Goal: Task Accomplishment & Management: Manage account settings

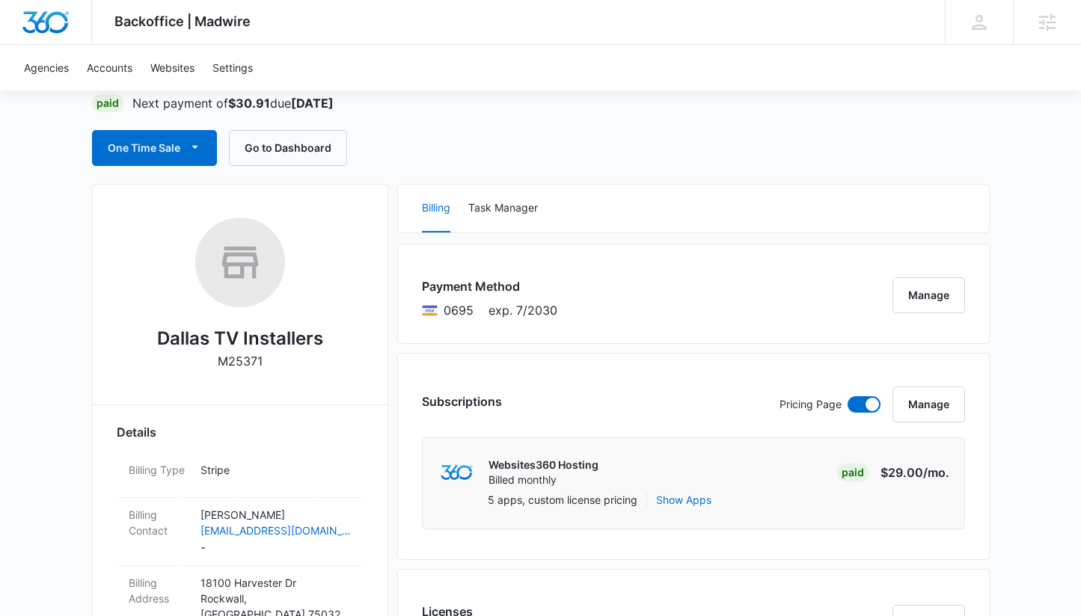
scroll to position [148, 0]
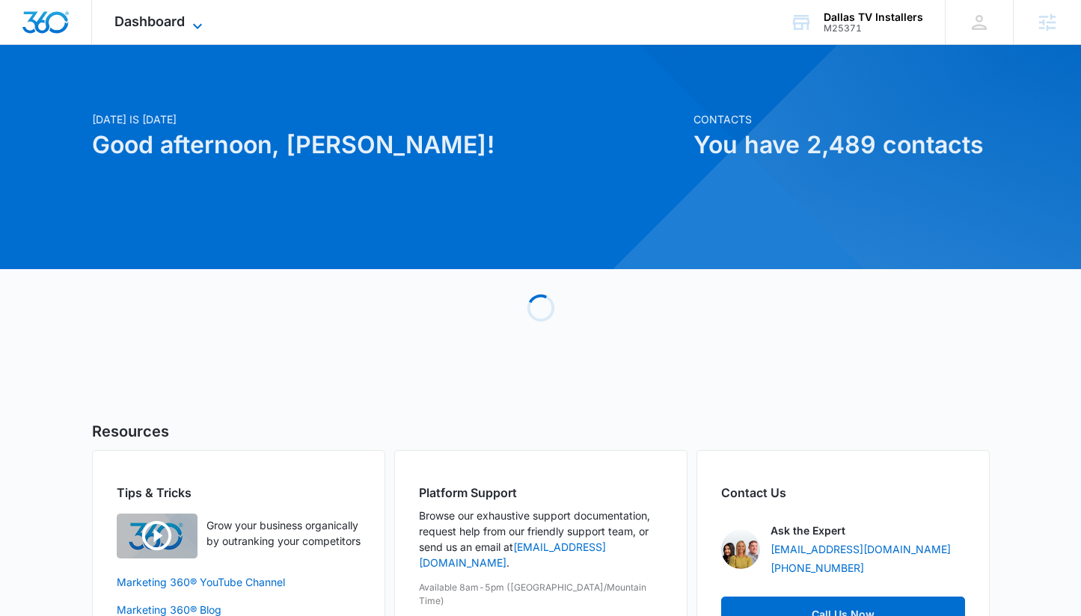
click at [169, 27] on span "Dashboard" at bounding box center [149, 21] width 70 height 16
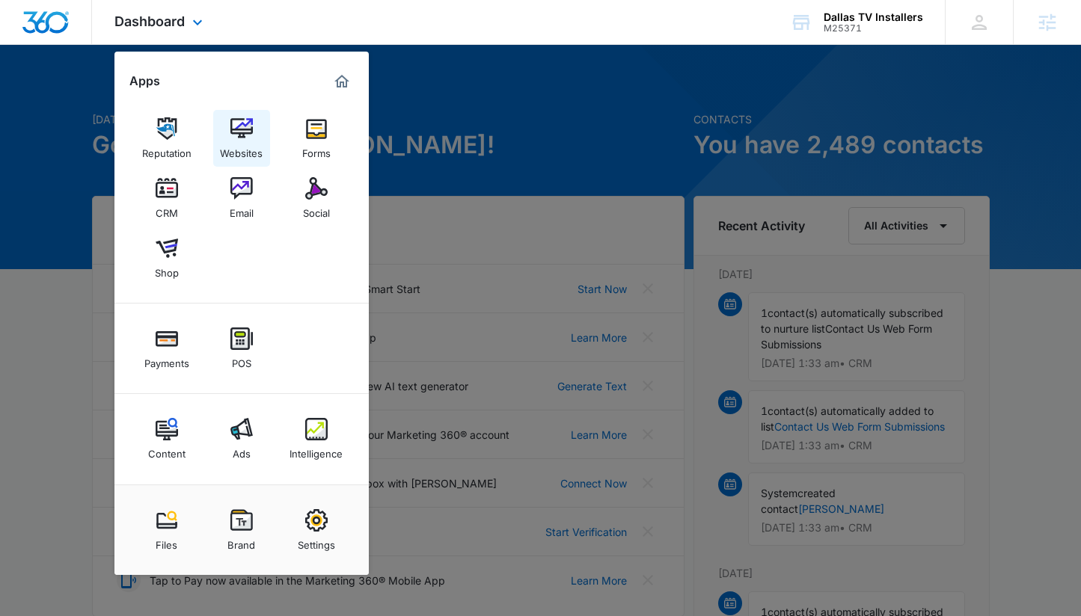
click at [243, 133] on img at bounding box center [241, 128] width 22 height 22
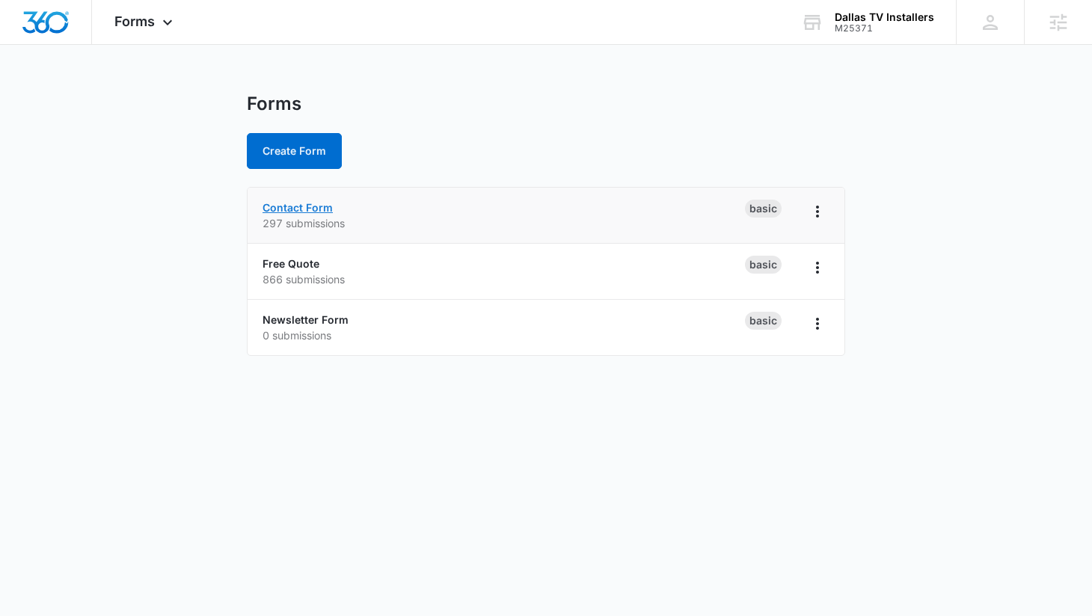
click at [301, 210] on link "Contact Form" at bounding box center [298, 207] width 70 height 13
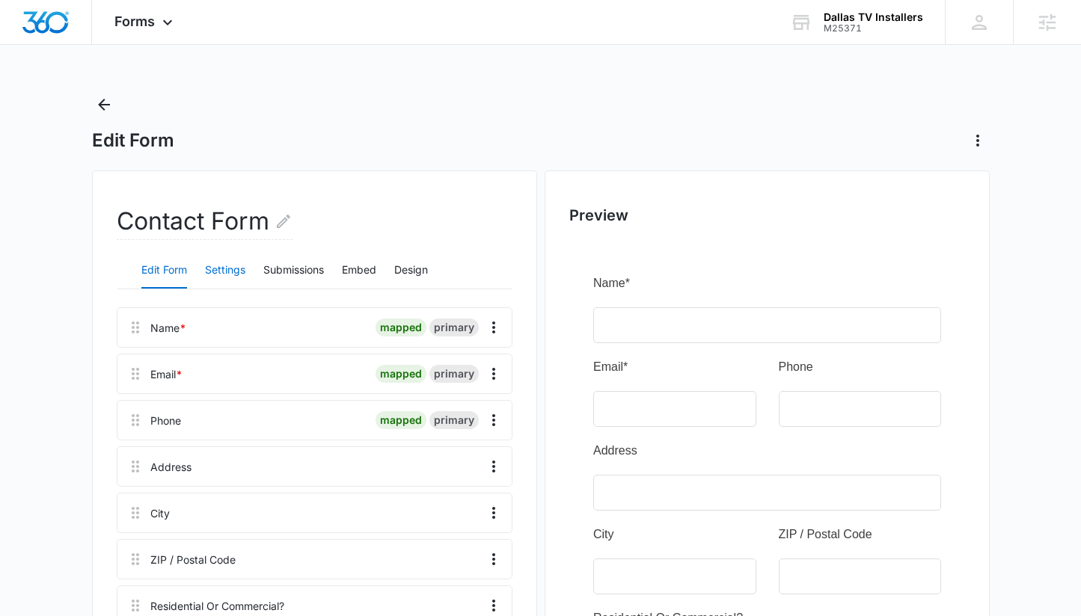
click at [232, 274] on button "Settings" at bounding box center [225, 271] width 40 height 36
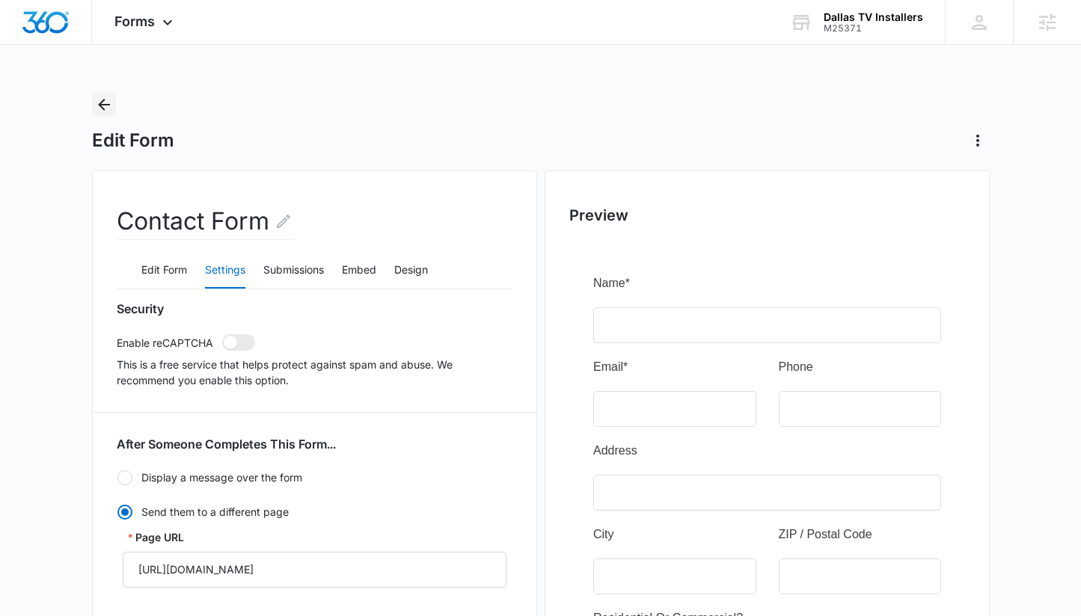
click at [109, 105] on icon "Back" at bounding box center [104, 105] width 12 height 12
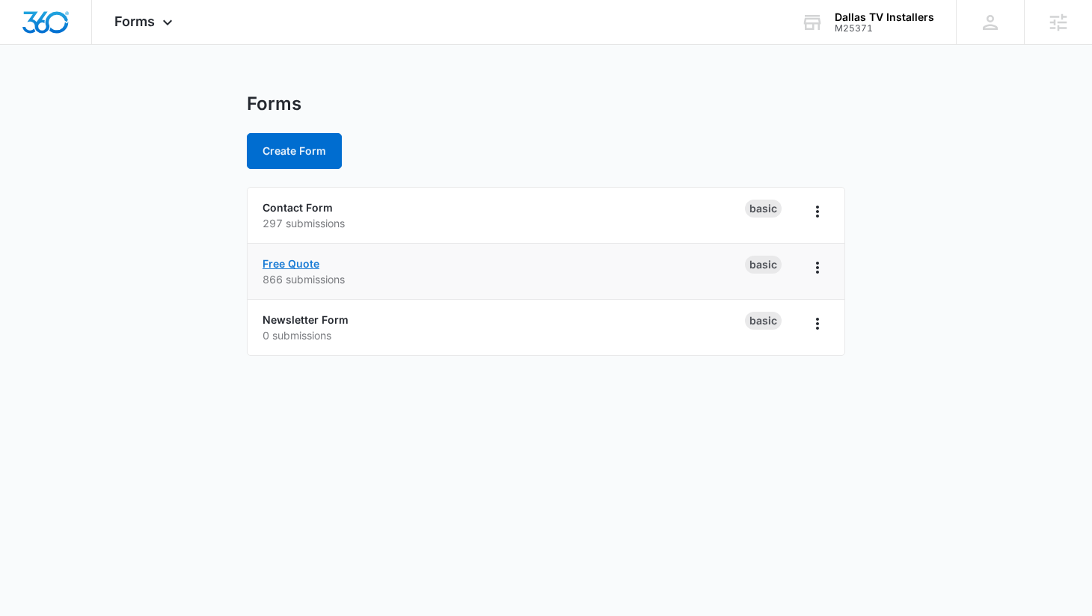
click at [300, 262] on link "Free Quote" at bounding box center [291, 263] width 57 height 13
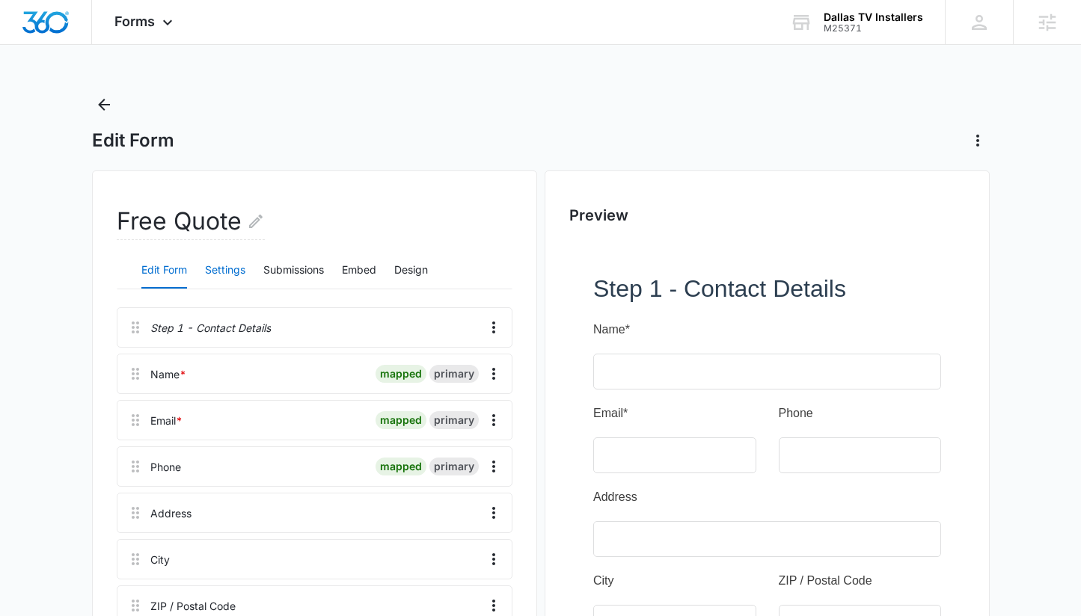
click at [242, 268] on button "Settings" at bounding box center [225, 271] width 40 height 36
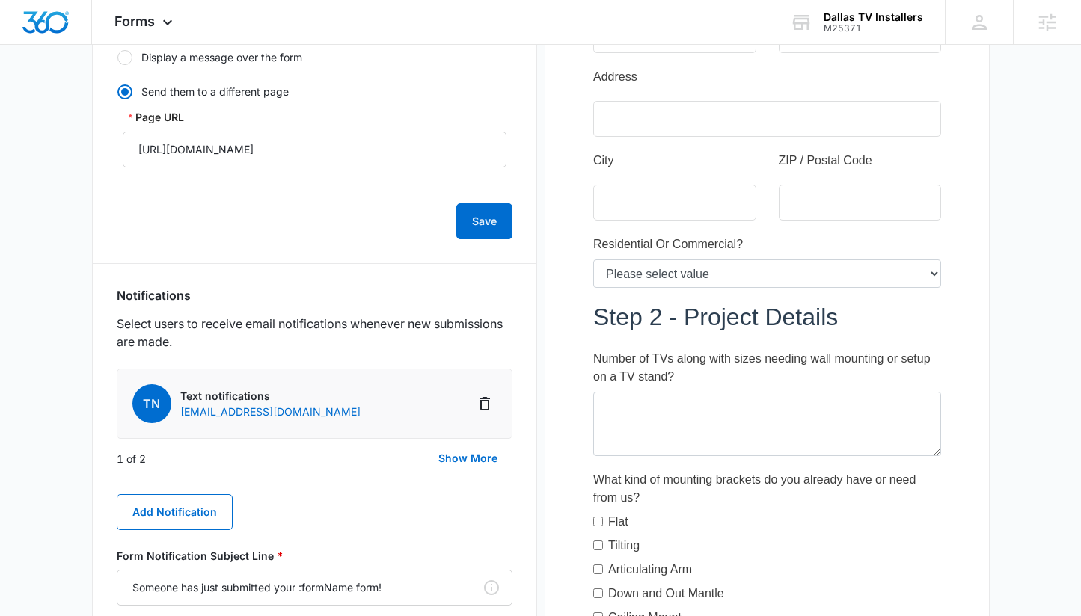
scroll to position [421, 0]
click at [154, 19] on span "Forms" at bounding box center [134, 21] width 40 height 16
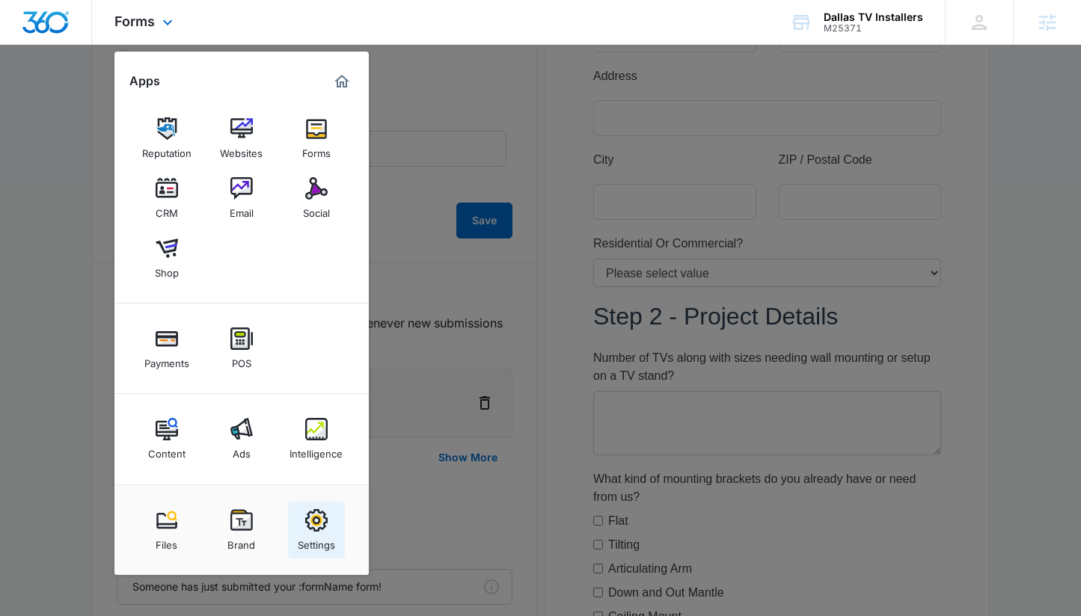
click at [312, 512] on img at bounding box center [316, 520] width 22 height 22
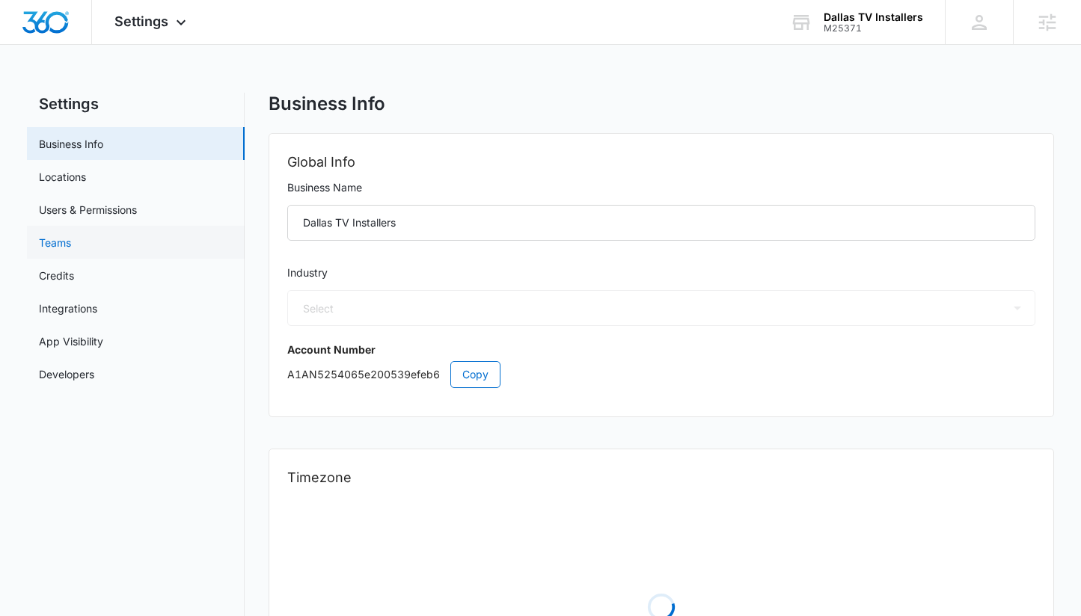
select select "33"
select select "US"
select select "America/[GEOGRAPHIC_DATA]"
click at [133, 210] on link "Users & Permissions" at bounding box center [88, 210] width 98 height 16
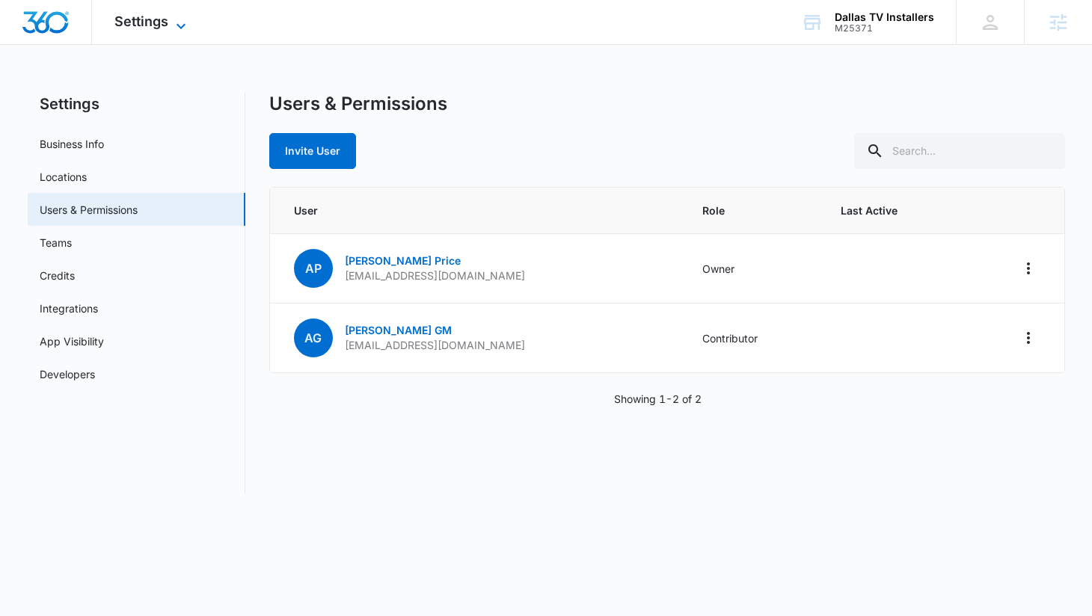
click at [141, 25] on span "Settings" at bounding box center [141, 21] width 54 height 16
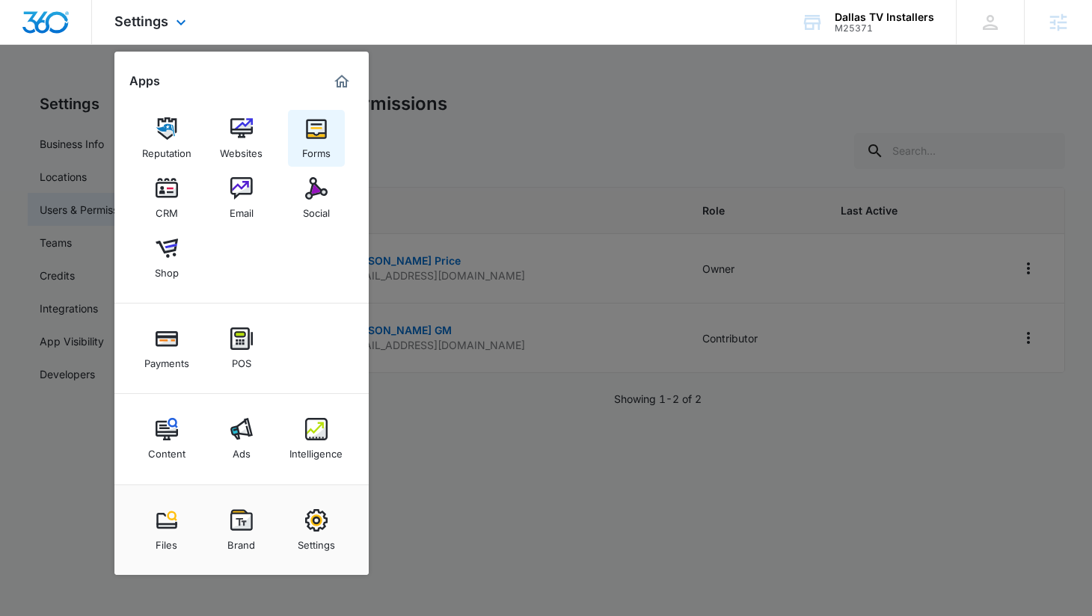
click at [298, 150] on link "Forms" at bounding box center [316, 138] width 57 height 57
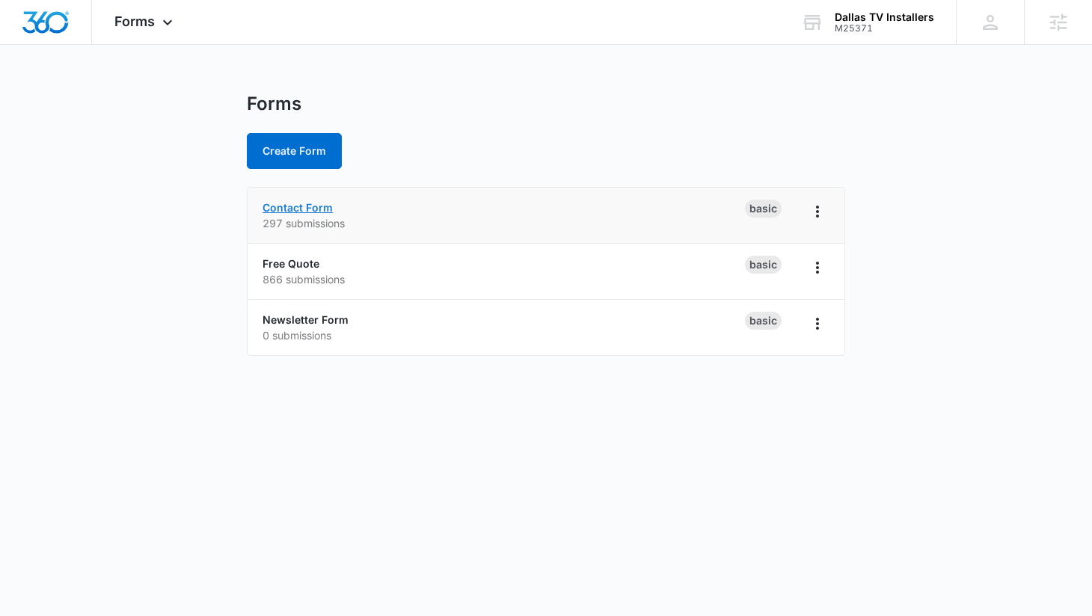
click at [284, 209] on link "Contact Form" at bounding box center [298, 207] width 70 height 13
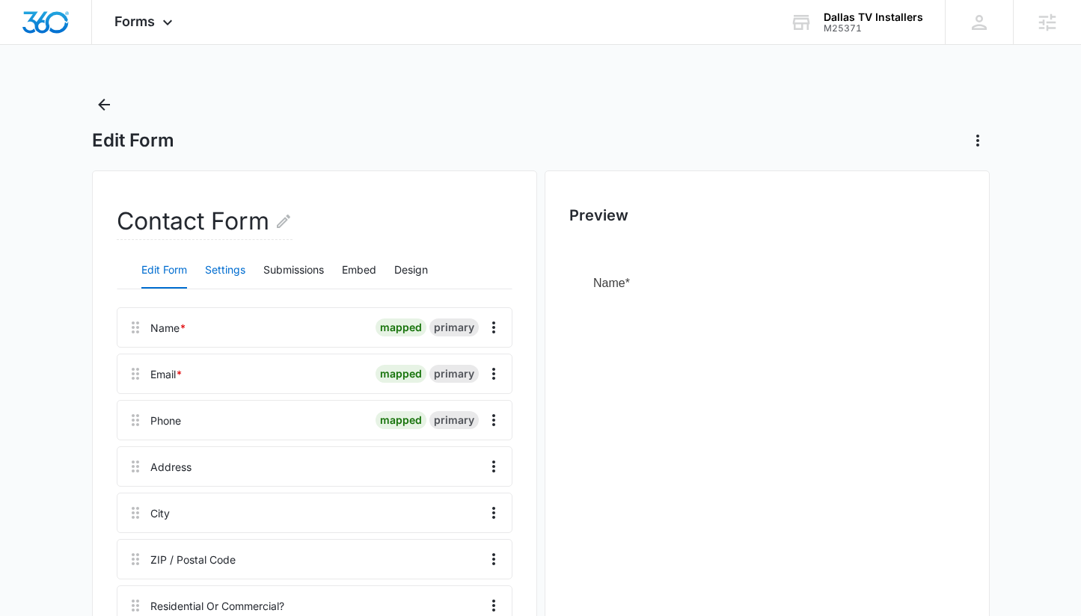
click at [218, 272] on button "Settings" at bounding box center [225, 271] width 40 height 36
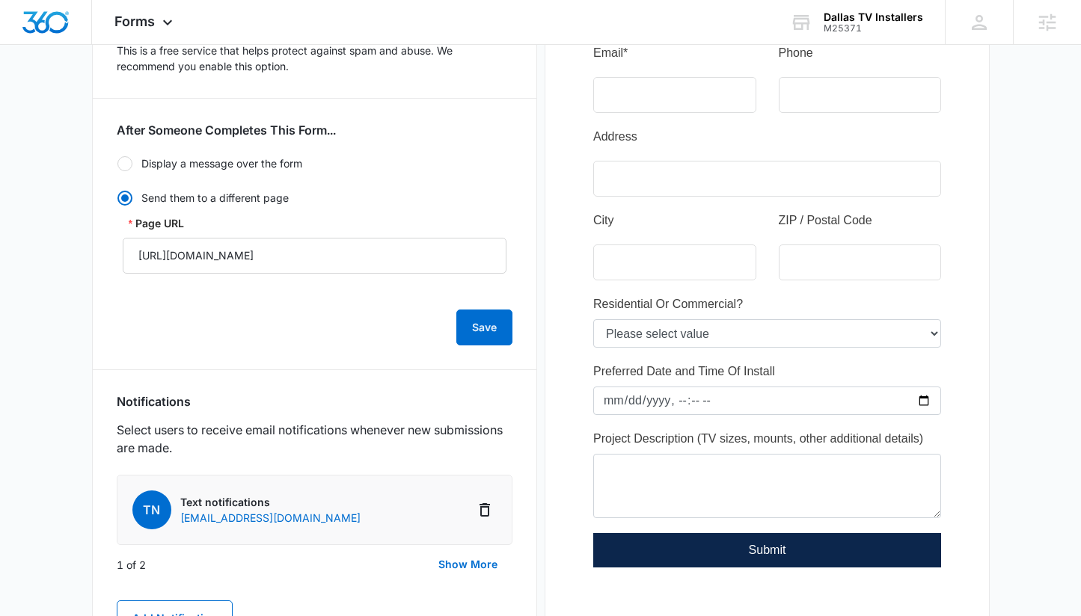
scroll to position [498, 0]
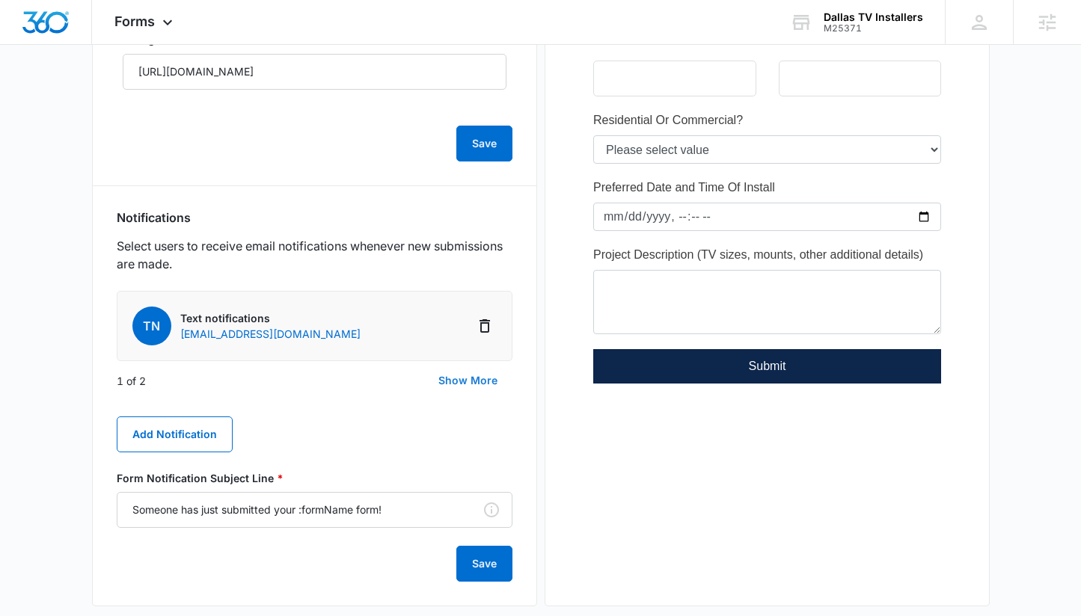
click at [452, 381] on button "Show More" at bounding box center [467, 381] width 89 height 36
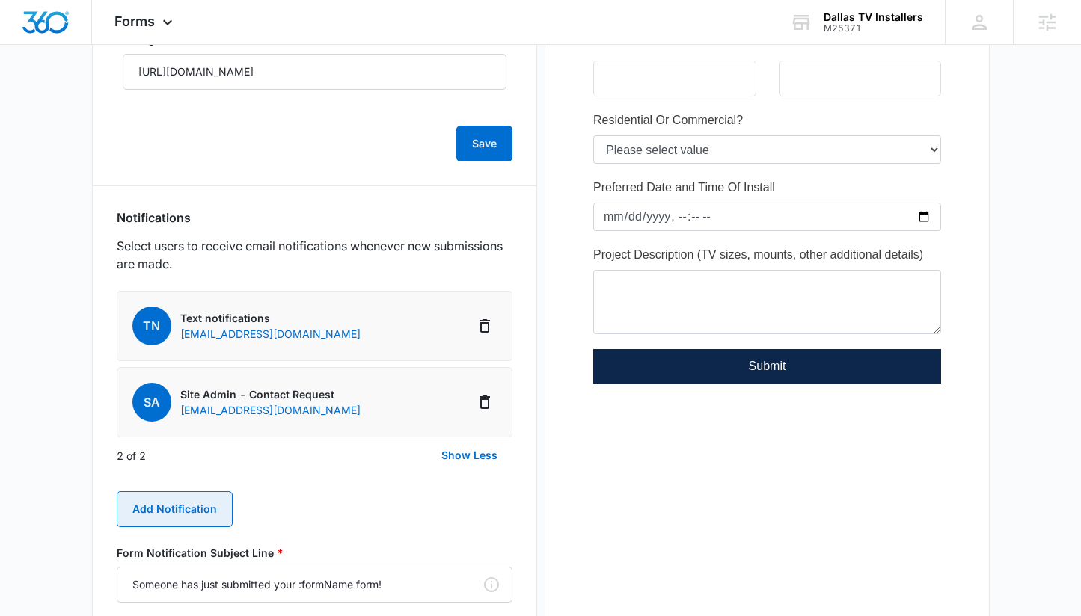
click at [190, 507] on button "Add Notification" at bounding box center [175, 509] width 116 height 36
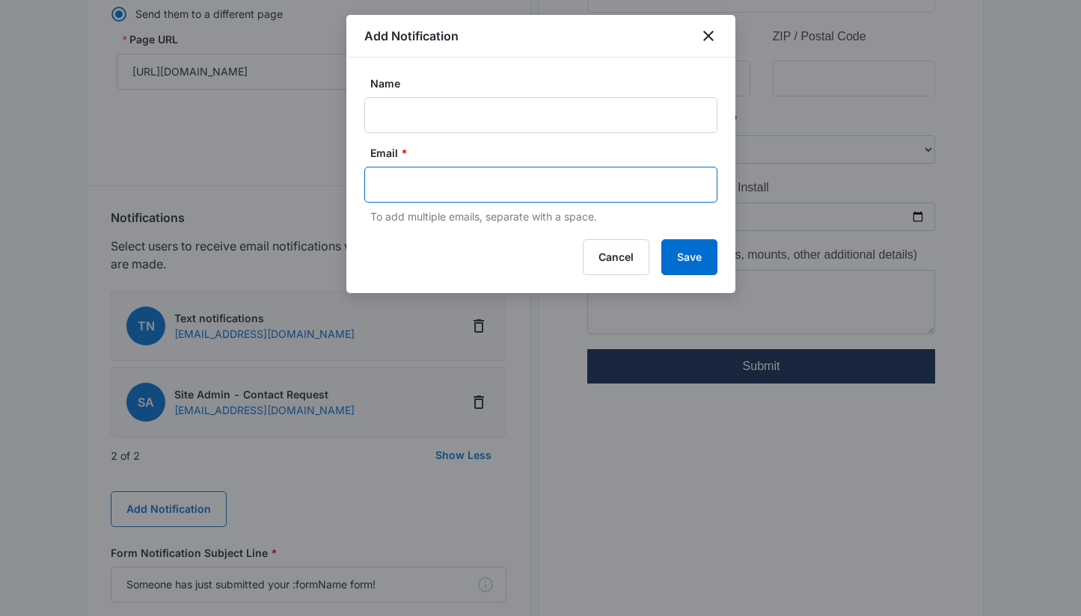
click at [420, 191] on input "text" at bounding box center [542, 185] width 325 height 22
paste input "@[DOMAIN_NAME]"
click at [385, 185] on input "@[DOMAIN_NAME]" at bounding box center [542, 185] width 325 height 22
type input "[EMAIL_ADDRESS][DOMAIN_NAME]"
click at [423, 119] on input "Name" at bounding box center [540, 115] width 353 height 36
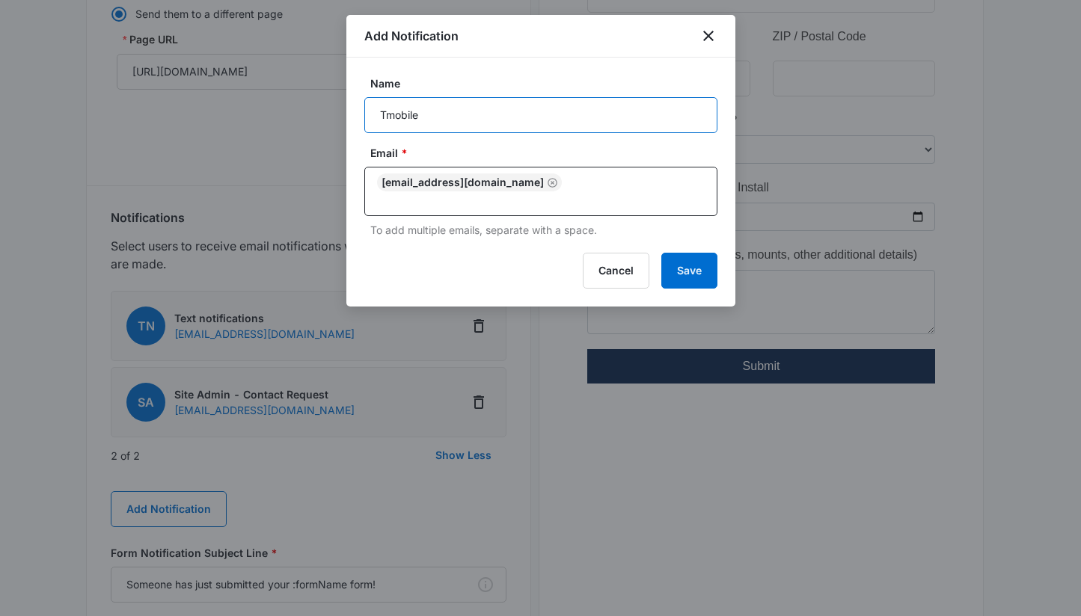
click at [388, 116] on input "Tmobile" at bounding box center [540, 115] width 353 height 36
click at [518, 111] on input "T-mobile" at bounding box center [540, 115] width 353 height 36
type input "T-mobile Text Notification"
click at [682, 262] on button "Save" at bounding box center [689, 271] width 56 height 36
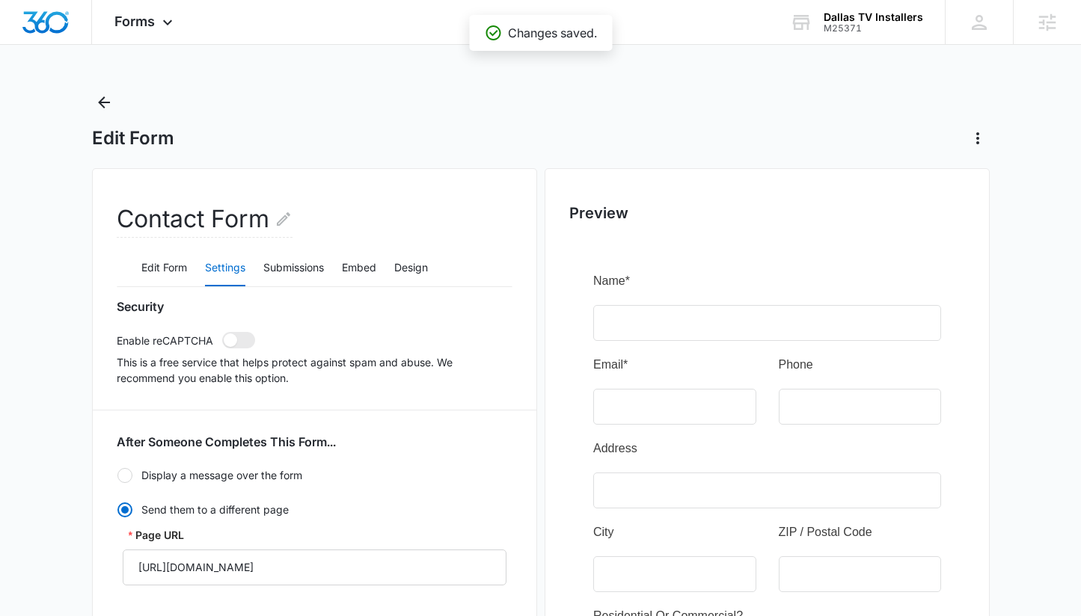
scroll to position [0, 0]
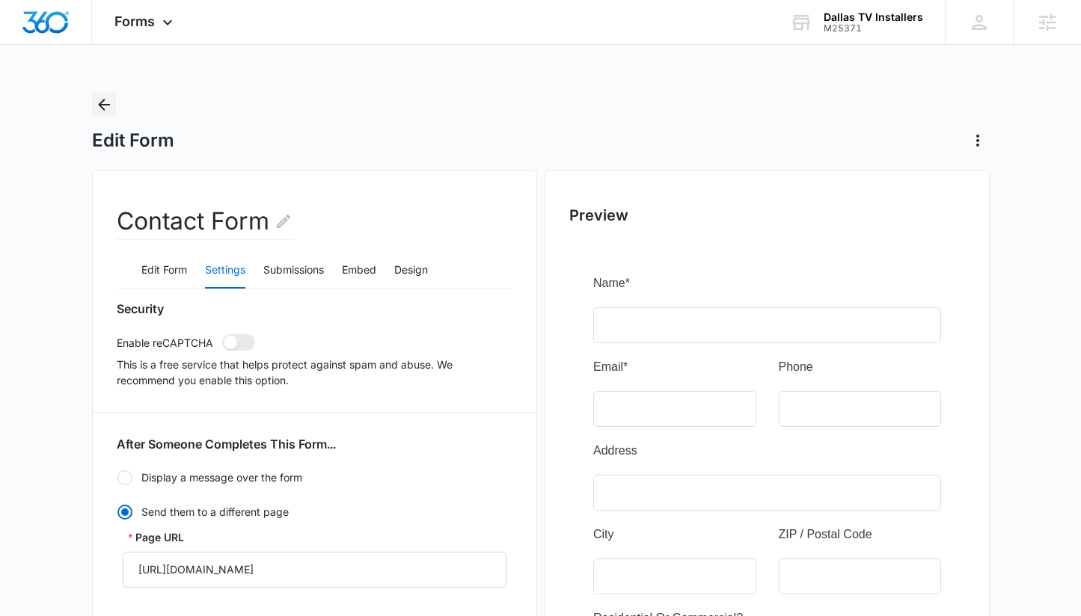
click at [107, 102] on icon "Back" at bounding box center [104, 105] width 18 height 18
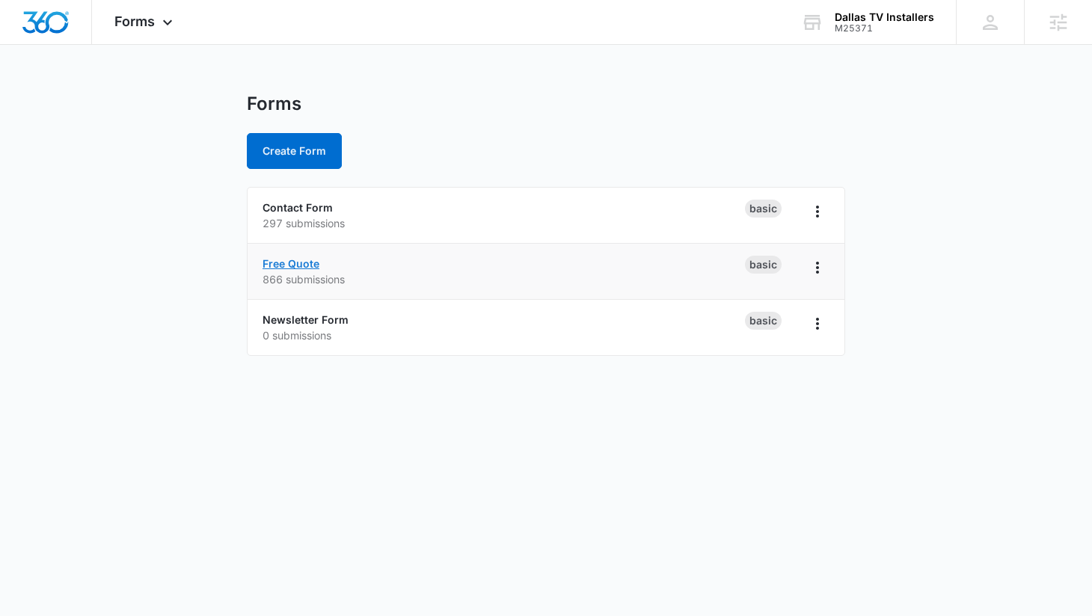
click at [298, 260] on link "Free Quote" at bounding box center [291, 263] width 57 height 13
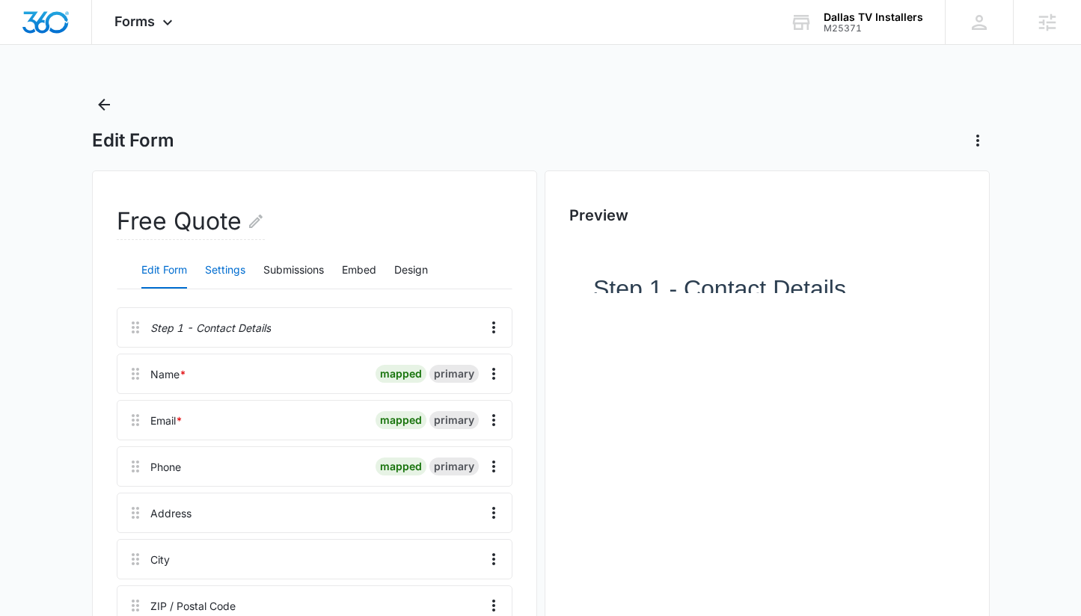
click at [236, 268] on button "Settings" at bounding box center [225, 271] width 40 height 36
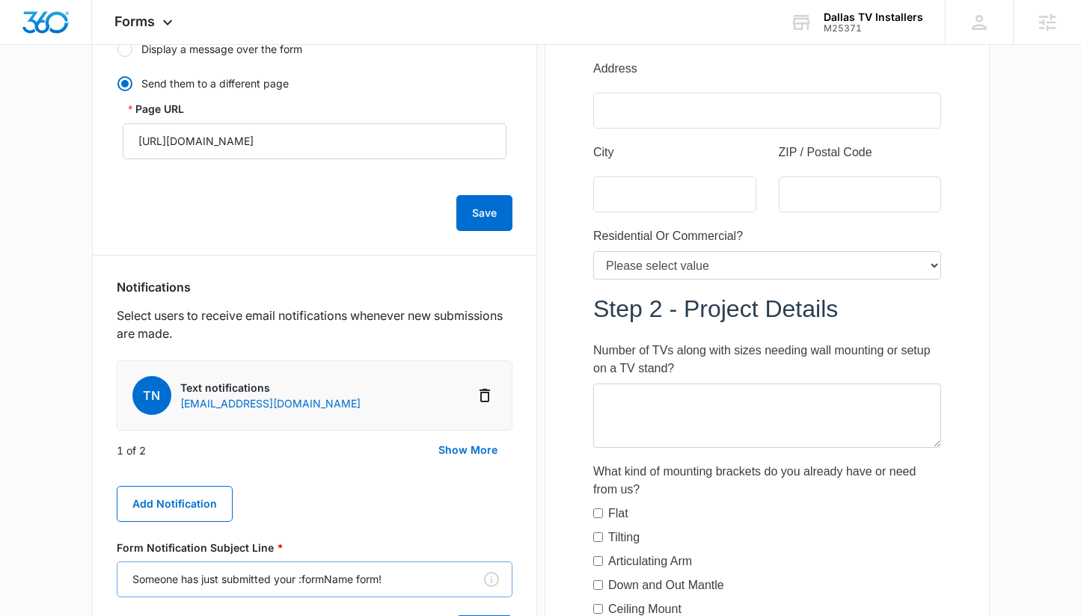
scroll to position [613, 0]
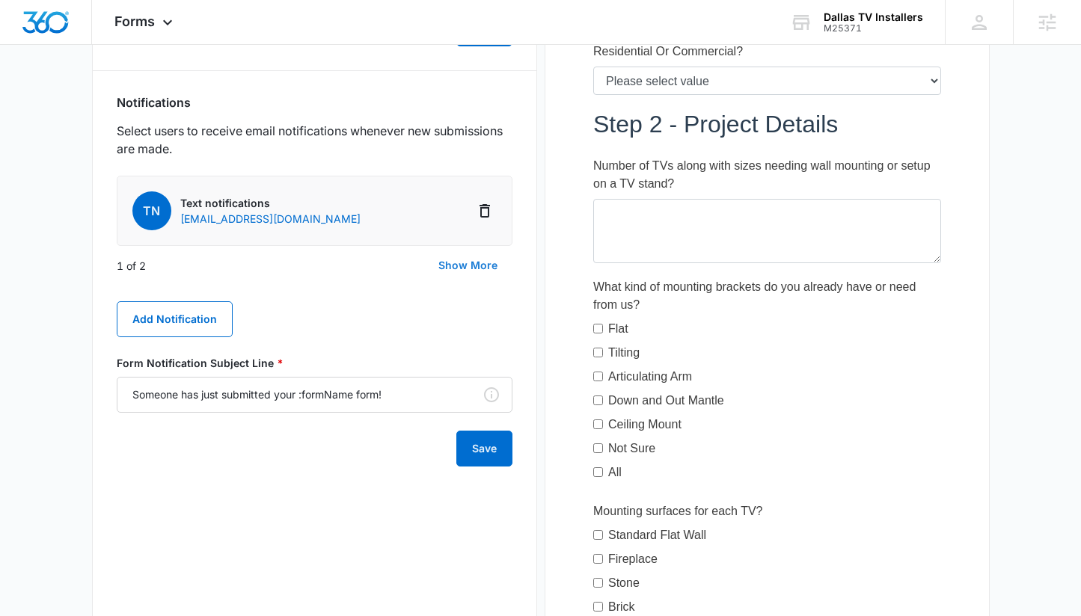
click at [452, 264] on button "Show More" at bounding box center [467, 266] width 89 height 36
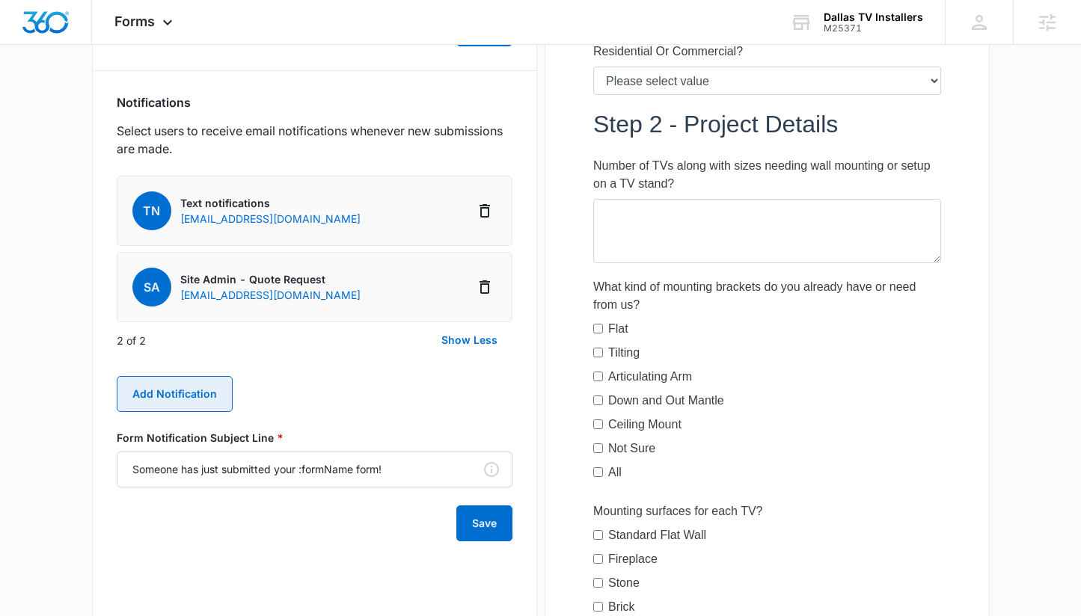
click at [181, 379] on button "Add Notification" at bounding box center [175, 394] width 116 height 36
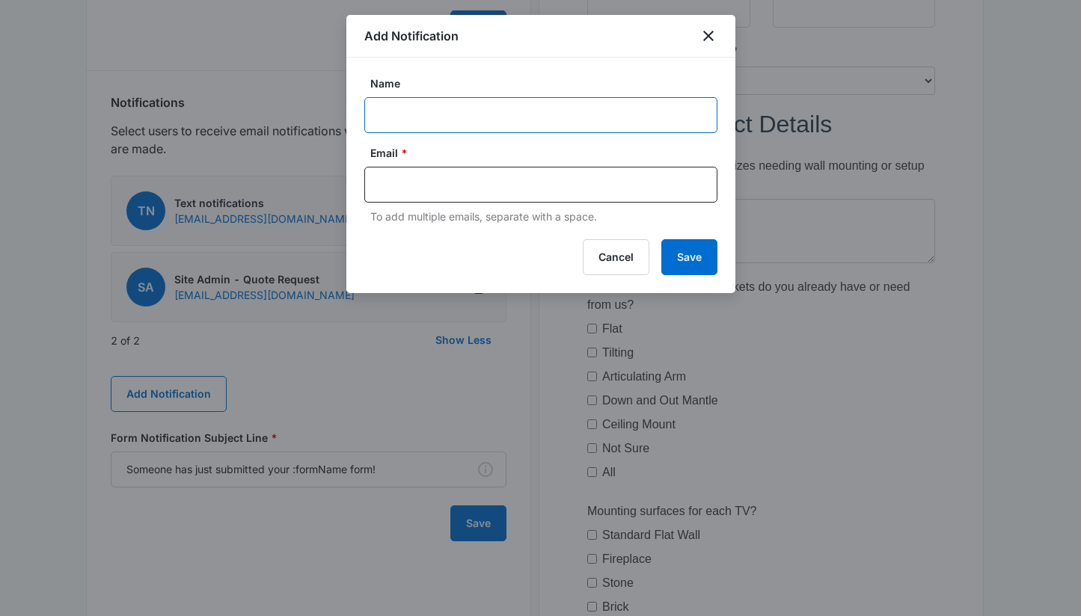
click at [426, 112] on input "Name" at bounding box center [540, 115] width 353 height 36
type input "T-mobile Text Notification"
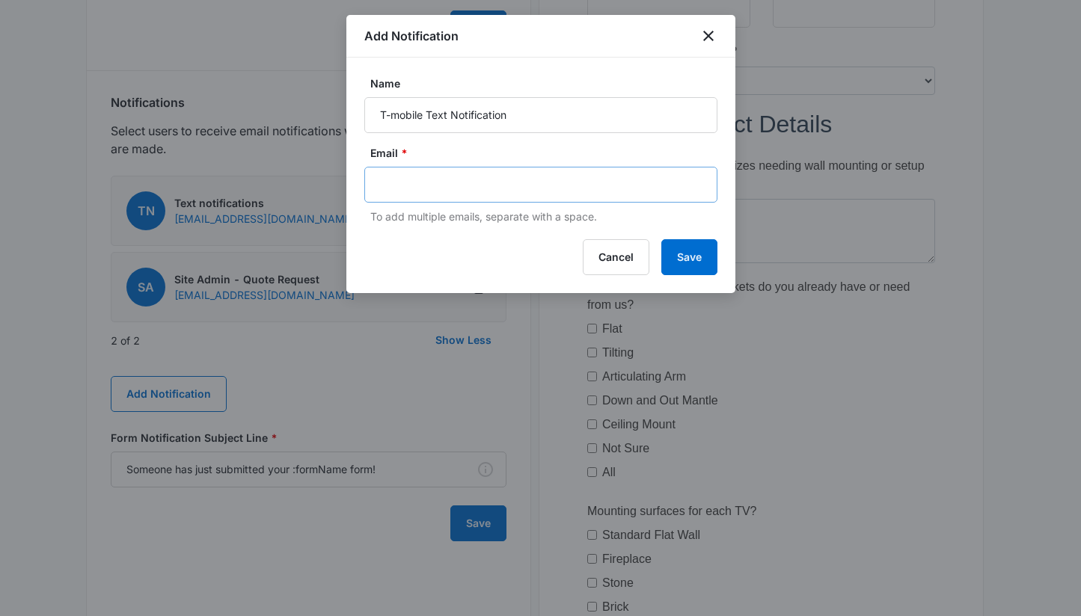
click at [435, 199] on div at bounding box center [540, 185] width 353 height 36
click at [426, 177] on input "text" at bounding box center [542, 185] width 325 height 22
paste input "@[DOMAIN_NAME]"
click at [382, 187] on input "@[DOMAIN_NAME]" at bounding box center [542, 185] width 325 height 22
type input "[EMAIL_ADDRESS][DOMAIN_NAME]"
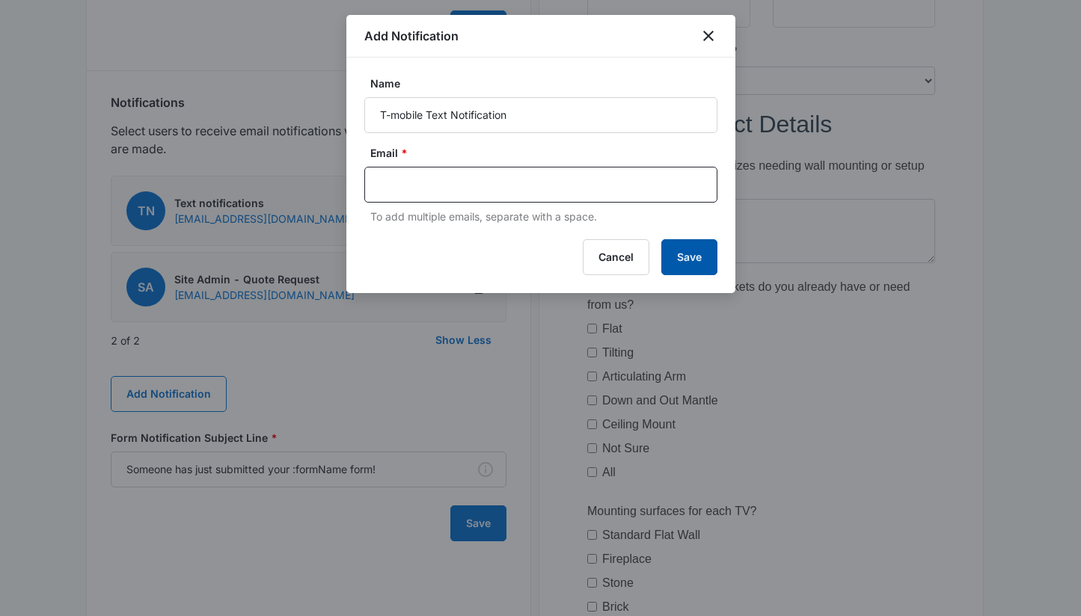
click at [690, 266] on button "Save" at bounding box center [689, 257] width 56 height 36
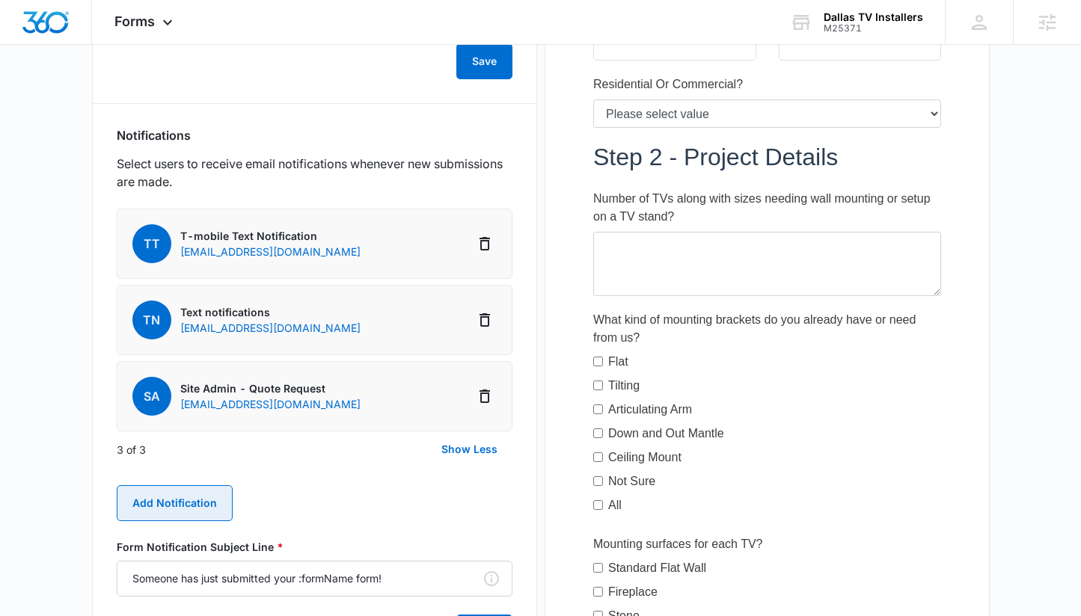
scroll to position [521, 0]
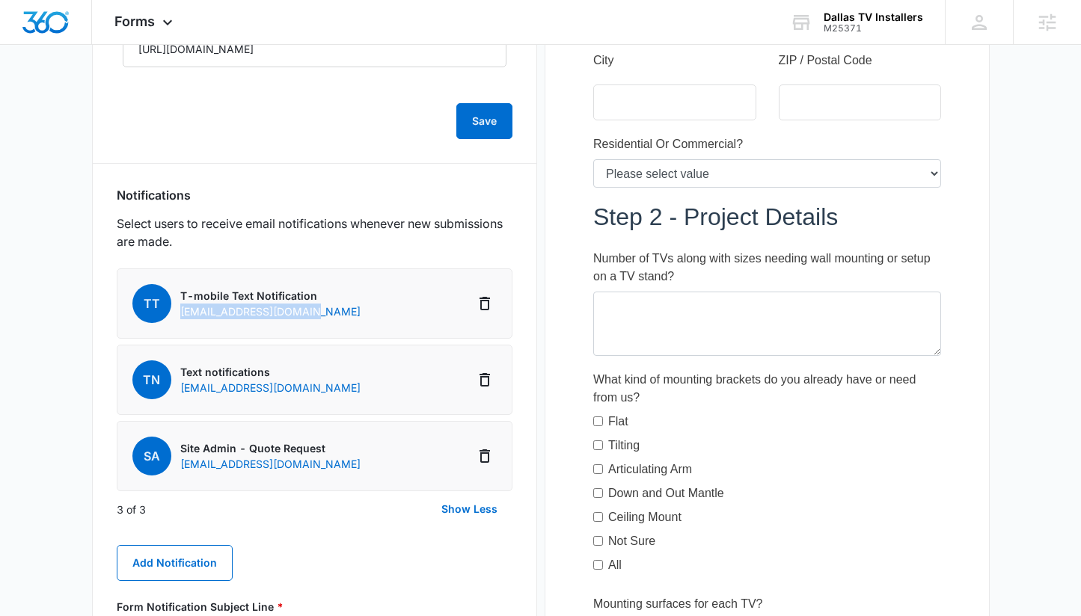
copy p "[EMAIL_ADDRESS][DOMAIN_NAME]"
drag, startPoint x: 333, startPoint y: 315, endPoint x: 178, endPoint y: 314, distance: 154.8
click at [178, 314] on li "TT T-mobile Text Notification [EMAIL_ADDRESS][DOMAIN_NAME]" at bounding box center [315, 304] width 396 height 70
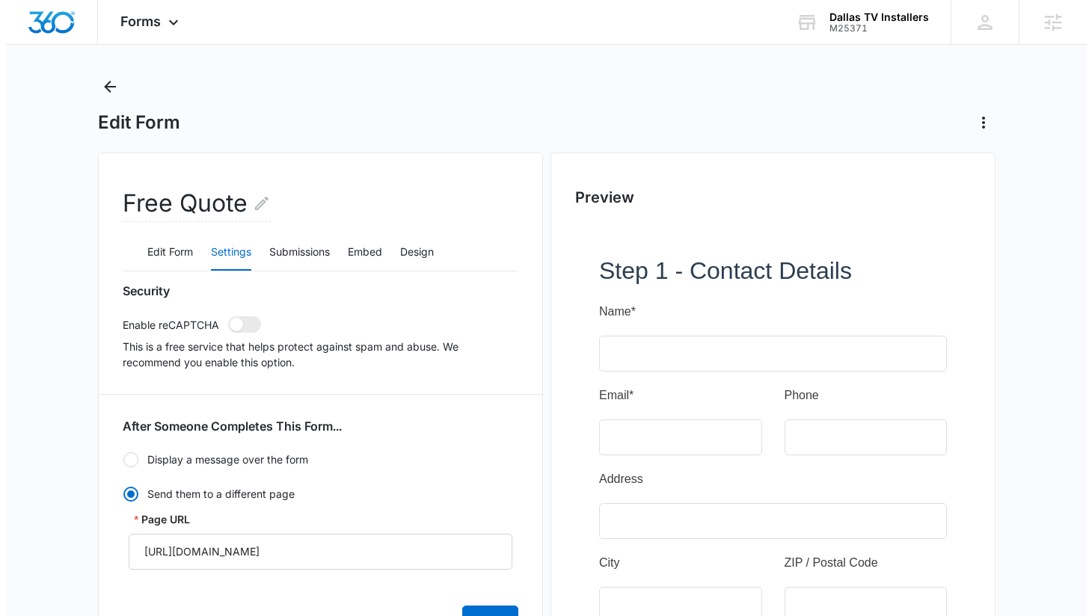
scroll to position [0, 0]
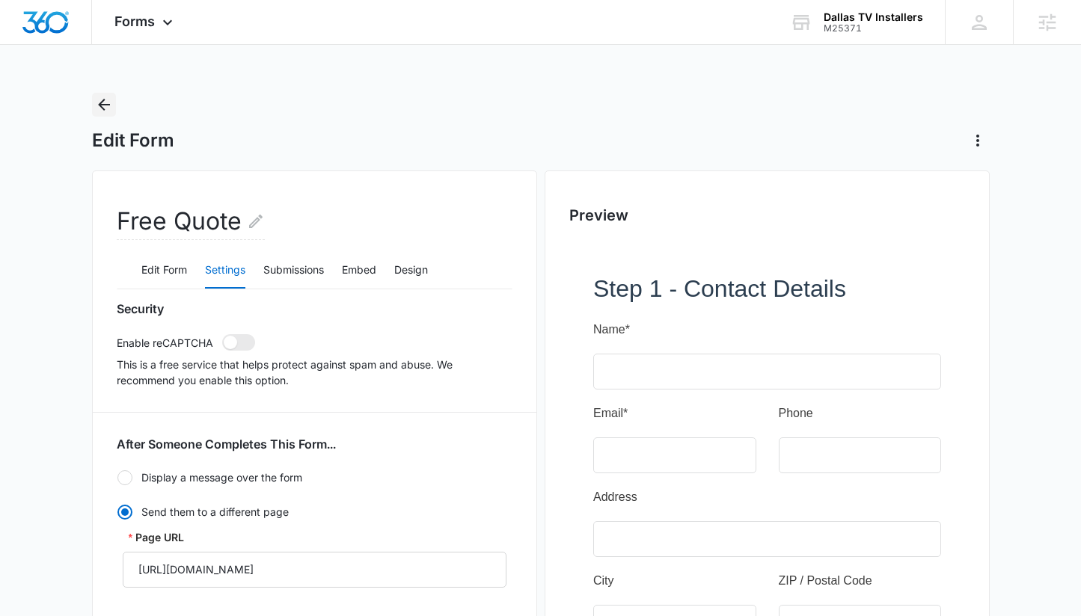
click at [100, 102] on icon "Back" at bounding box center [104, 105] width 12 height 12
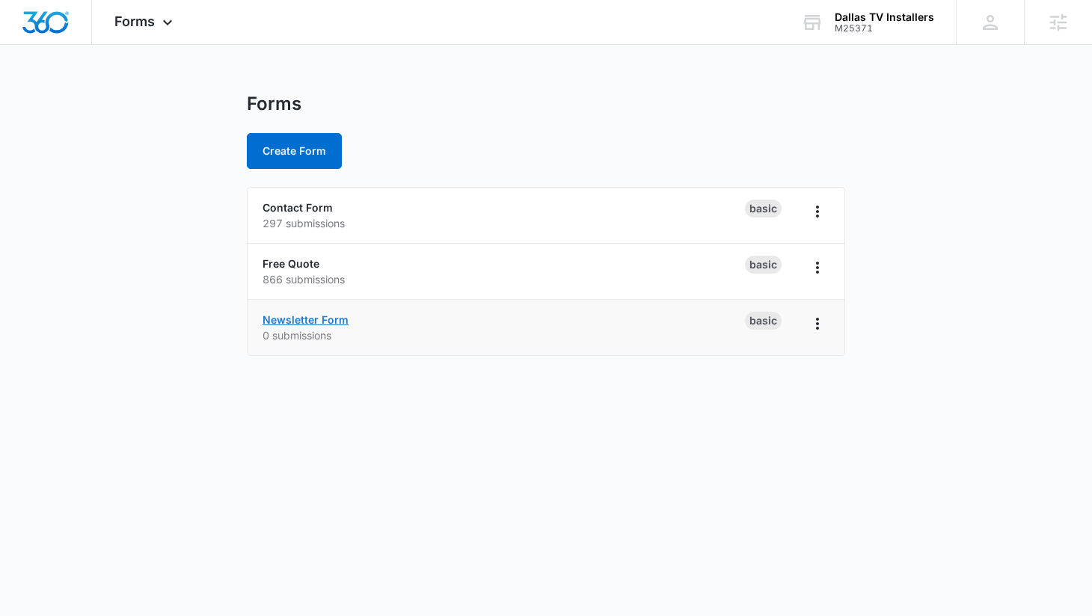
click at [332, 318] on link "Newsletter Form" at bounding box center [306, 319] width 86 height 13
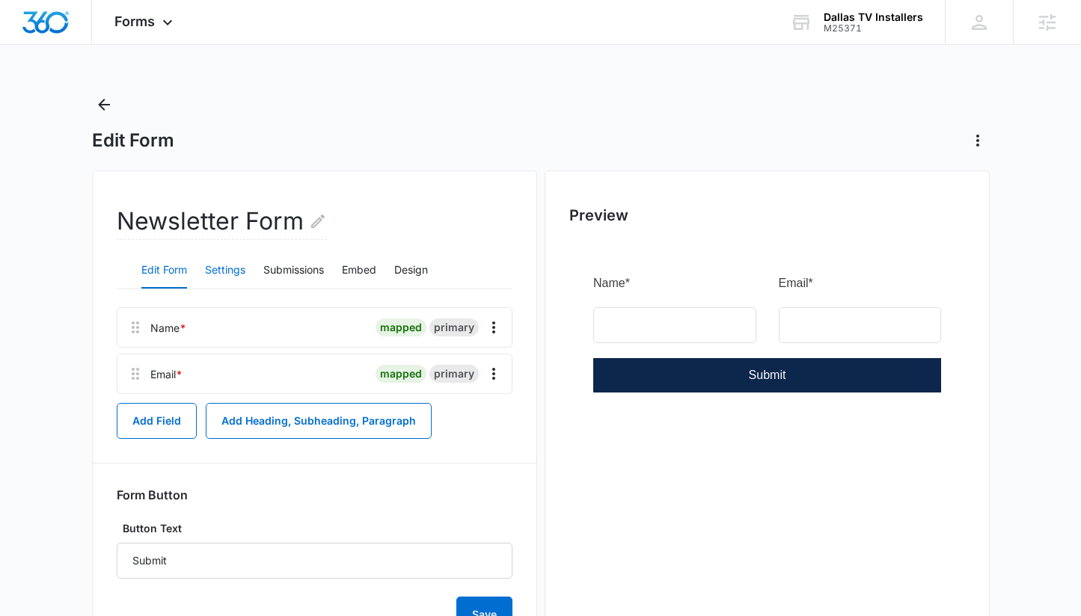
click at [227, 271] on button "Settings" at bounding box center [225, 271] width 40 height 36
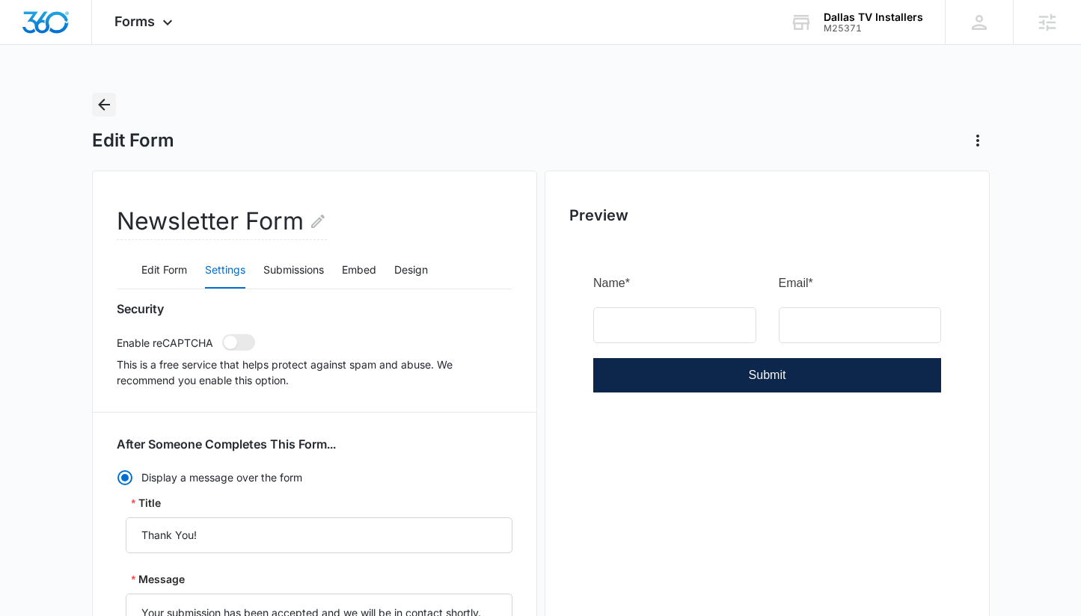
click at [99, 99] on icon "Back" at bounding box center [104, 105] width 18 height 18
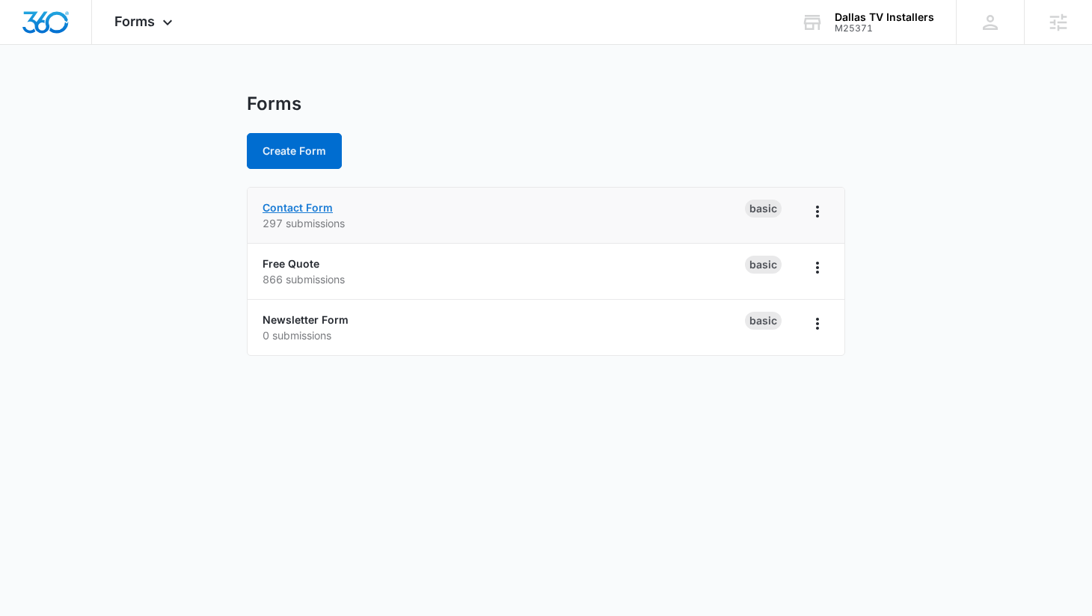
click at [303, 208] on link "Contact Form" at bounding box center [298, 207] width 70 height 13
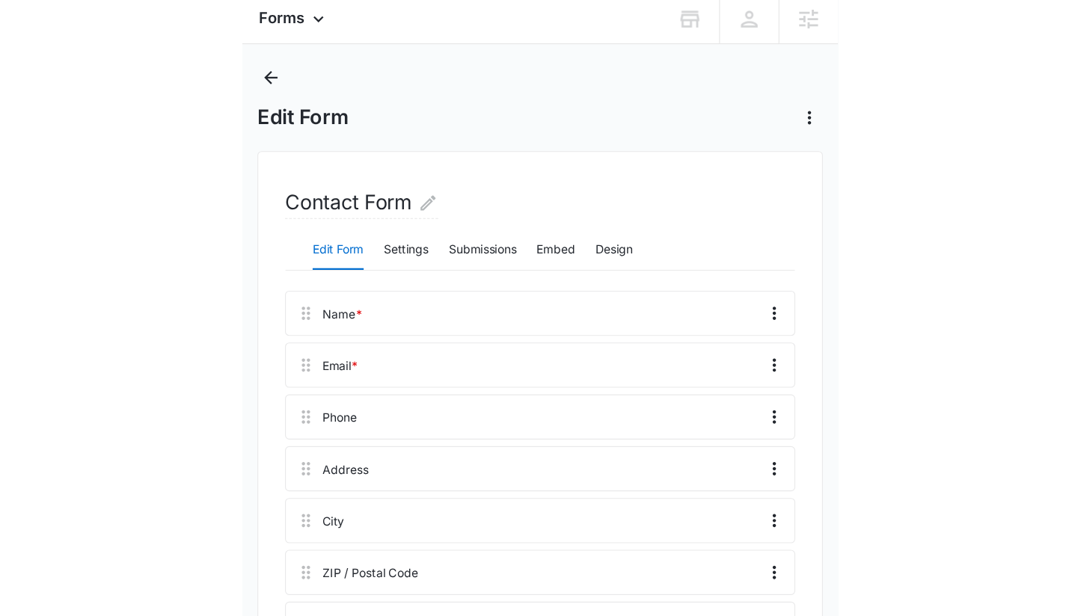
scroll to position [6, 0]
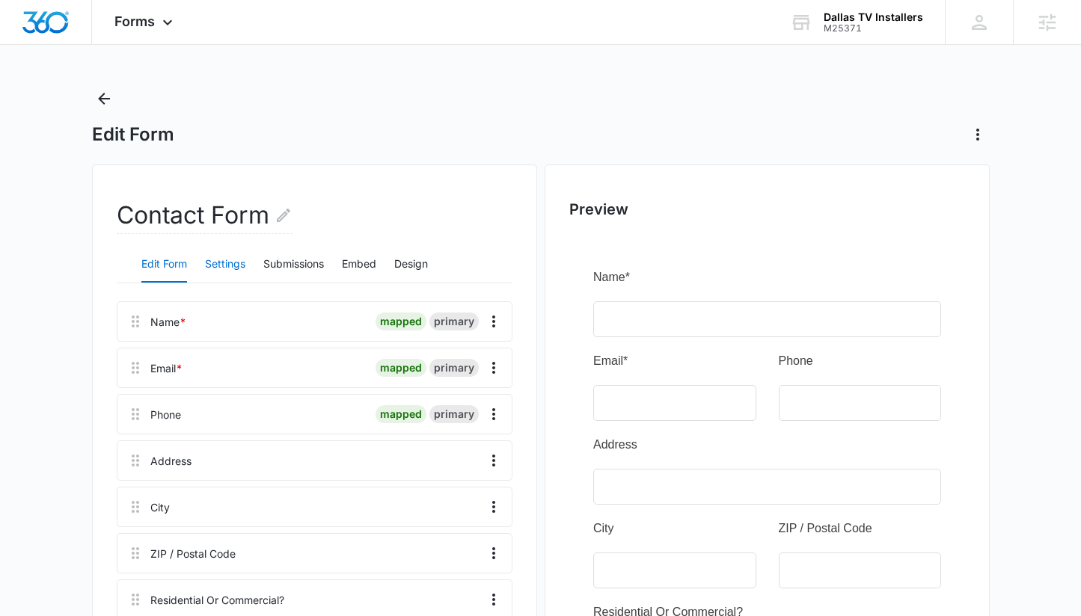
click at [232, 267] on button "Settings" at bounding box center [225, 265] width 40 height 36
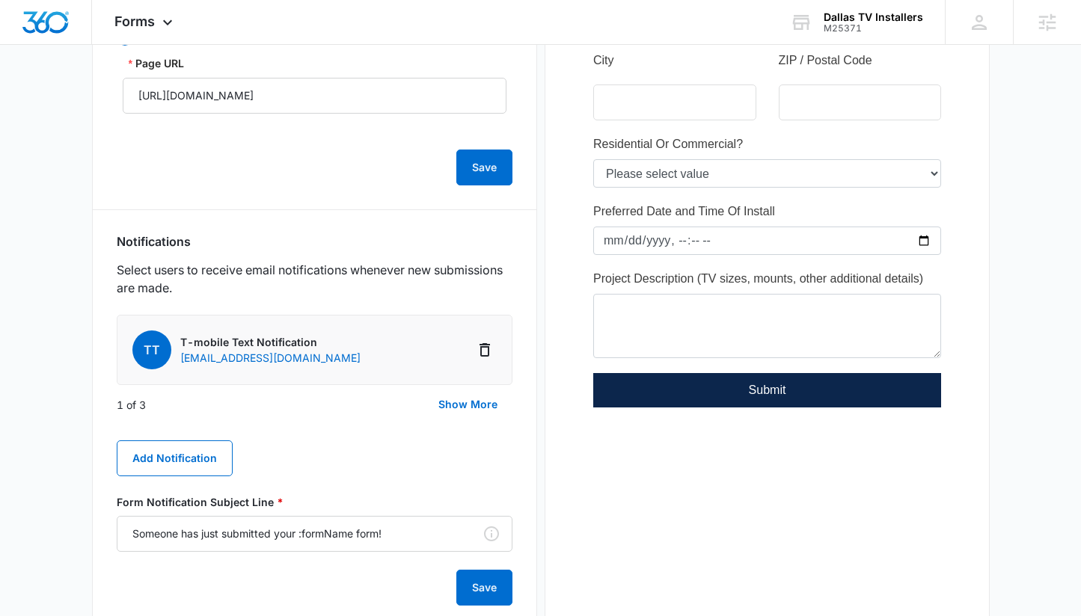
scroll to position [518, 0]
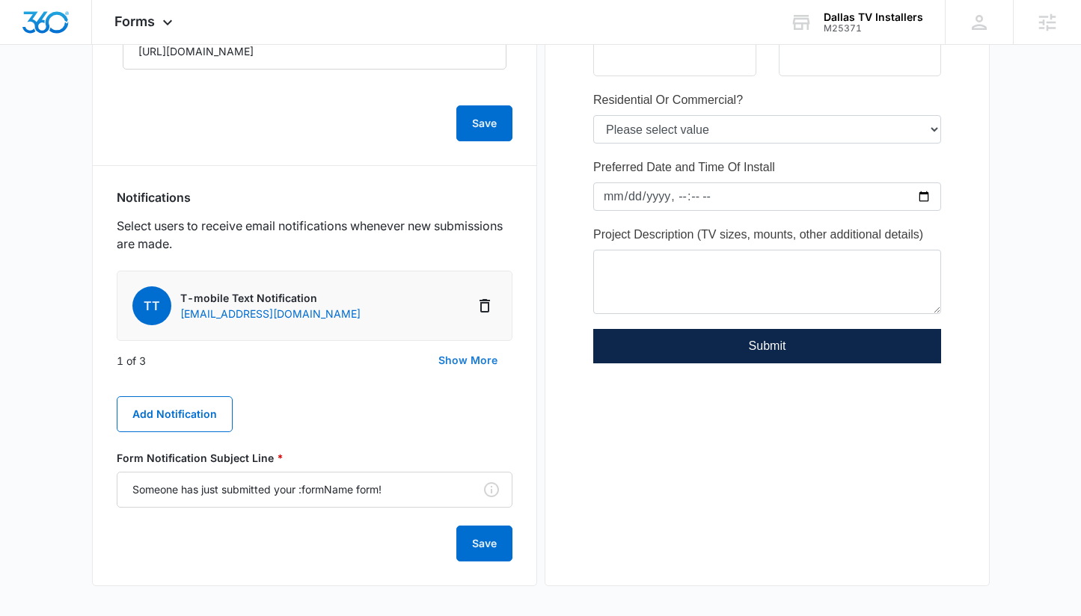
click at [482, 363] on button "Show More" at bounding box center [467, 361] width 89 height 36
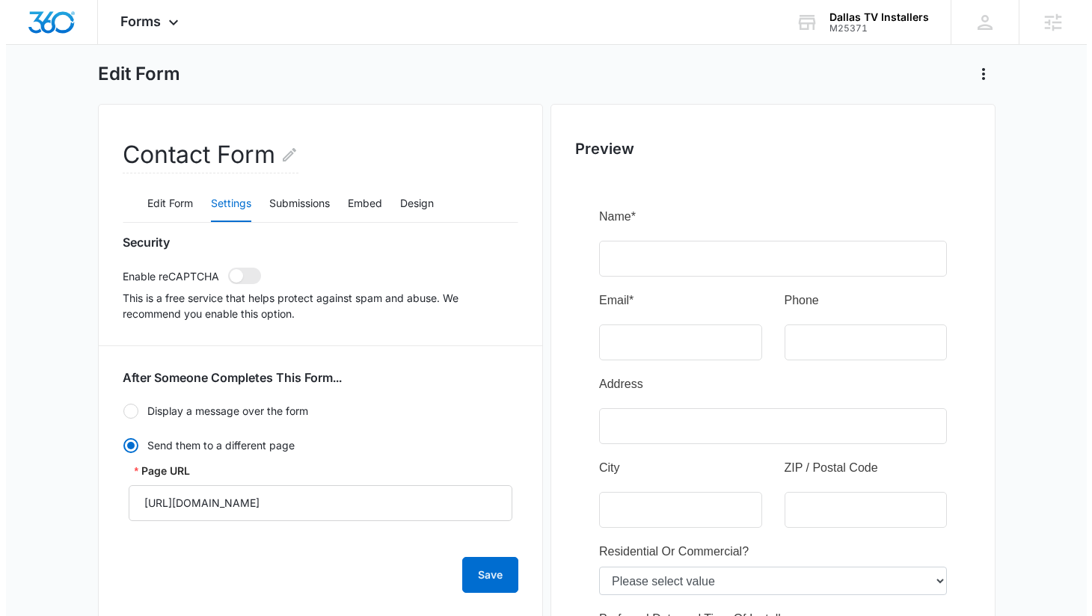
scroll to position [0, 0]
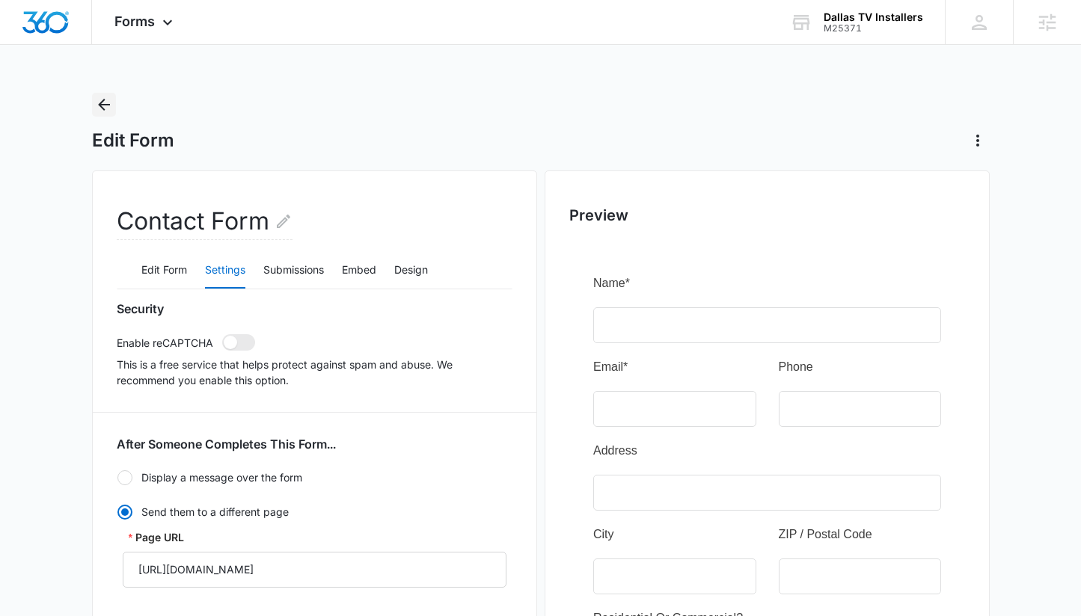
click at [110, 102] on icon "Back" at bounding box center [104, 105] width 18 height 18
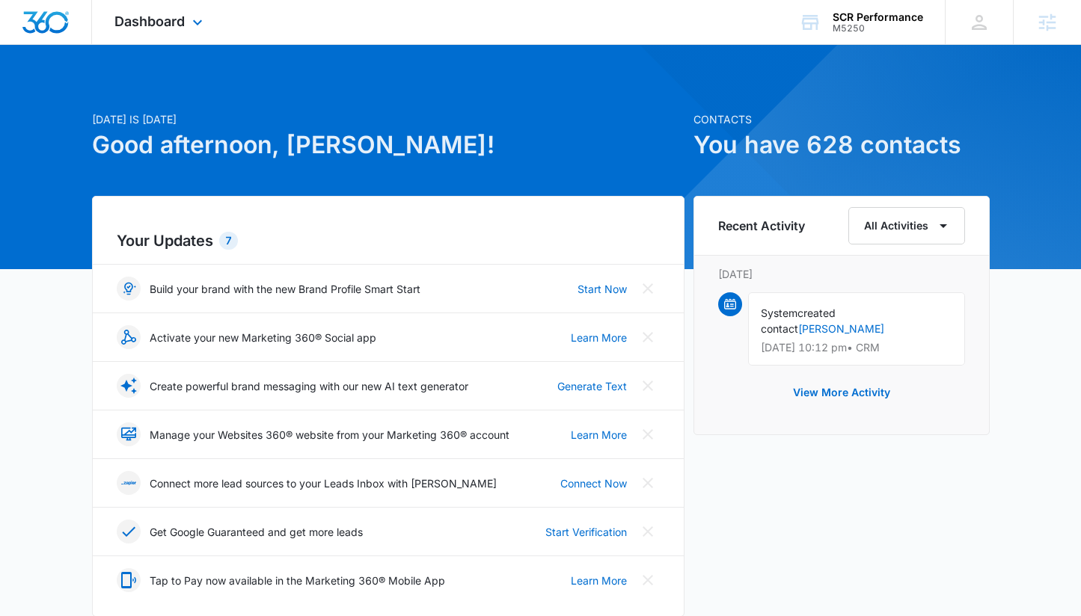
click at [185, 31] on div "Dashboard Apps Reputation Websites Forms CRM Email Social Shop Payments POS Con…" at bounding box center [160, 22] width 137 height 44
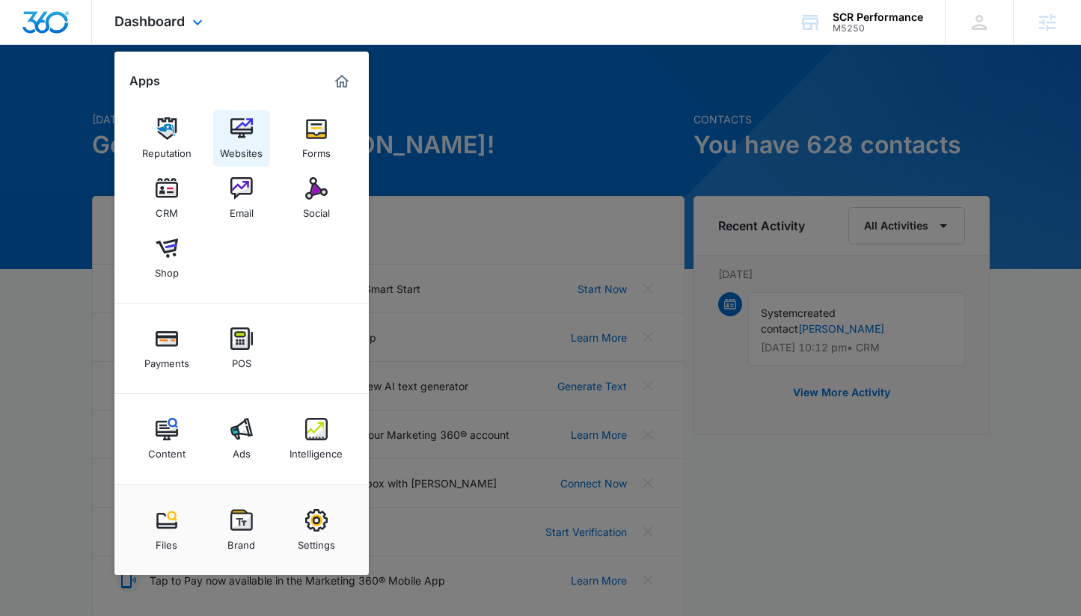
click at [259, 141] on div "Websites" at bounding box center [241, 149] width 43 height 19
